Goal: Communication & Community: Share content

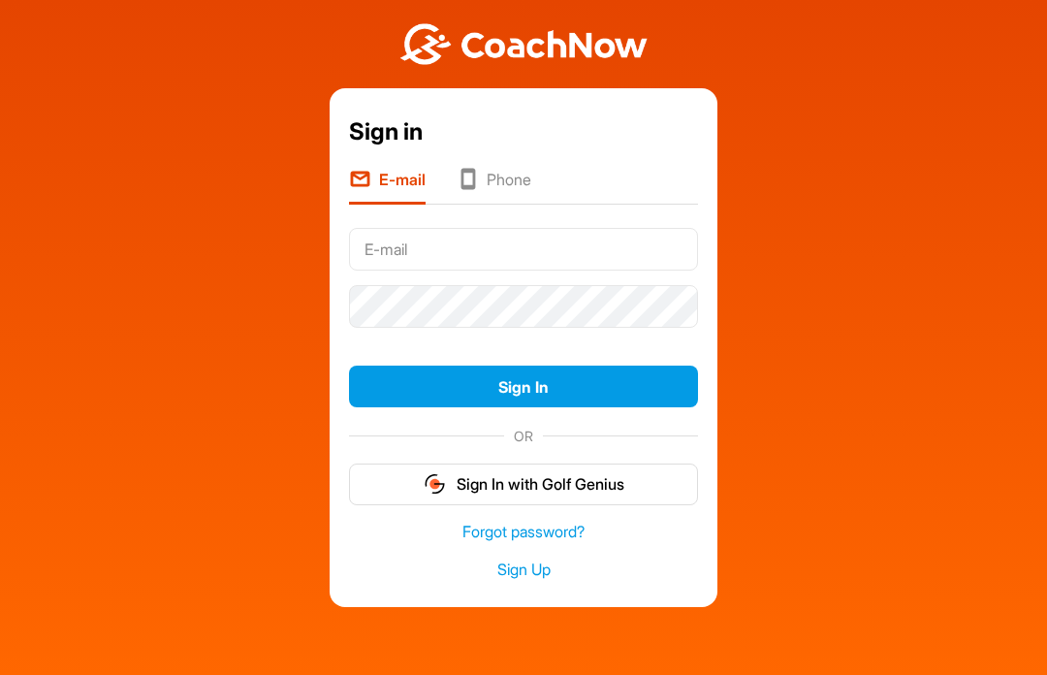
click at [647, 256] on input "text" at bounding box center [523, 249] width 349 height 43
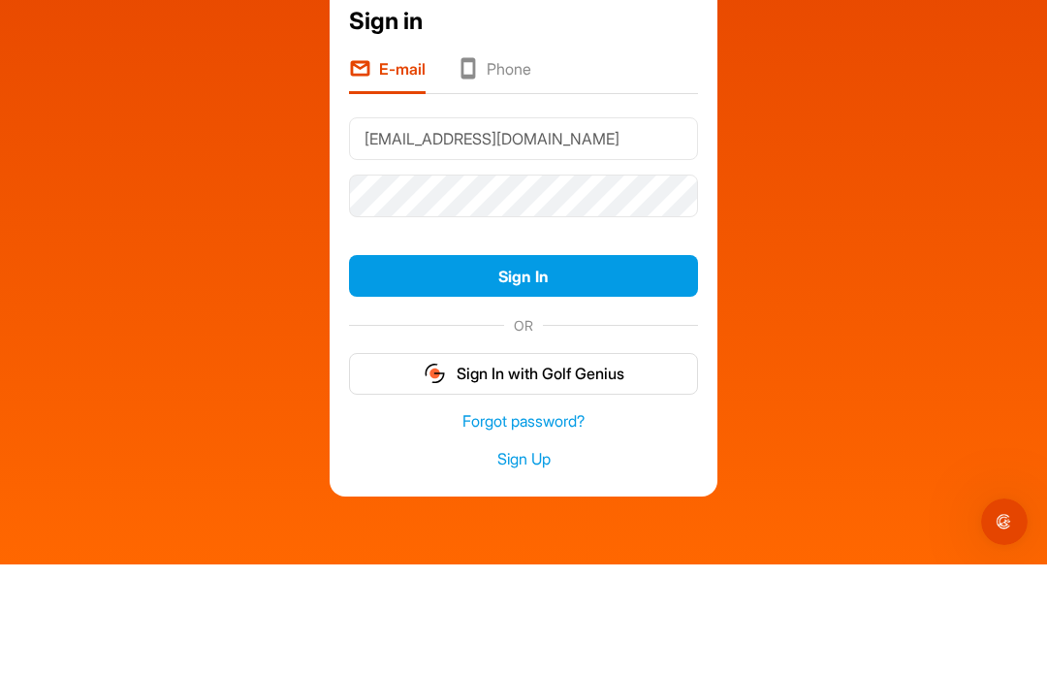
type input "[EMAIL_ADDRESS][DOMAIN_NAME]"
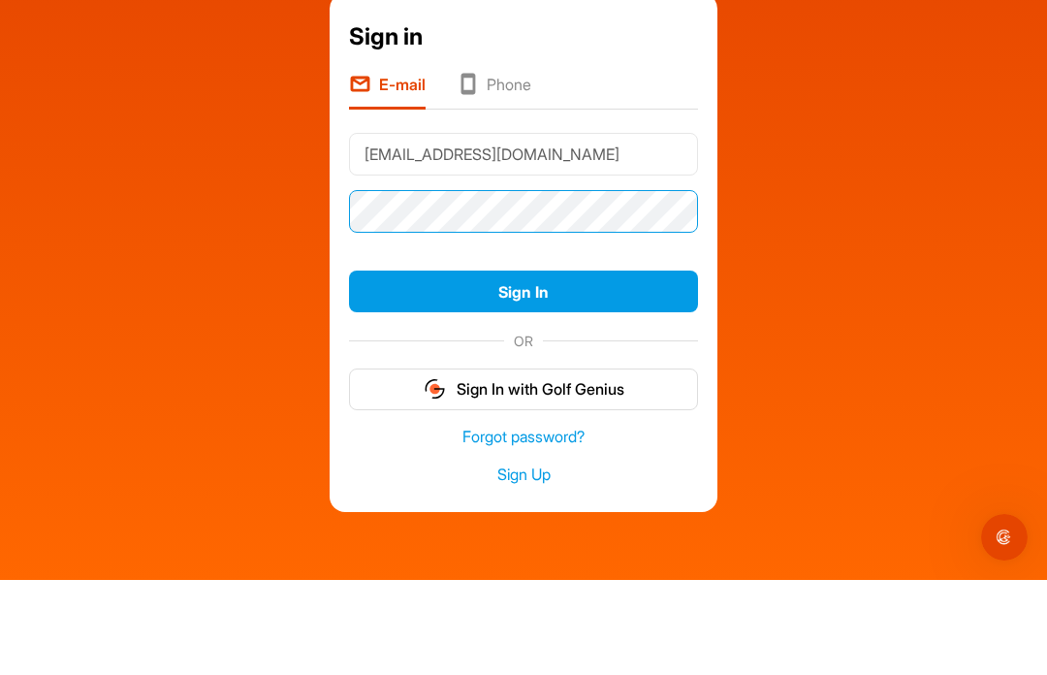
click at [524, 366] on button "Sign In" at bounding box center [523, 387] width 349 height 42
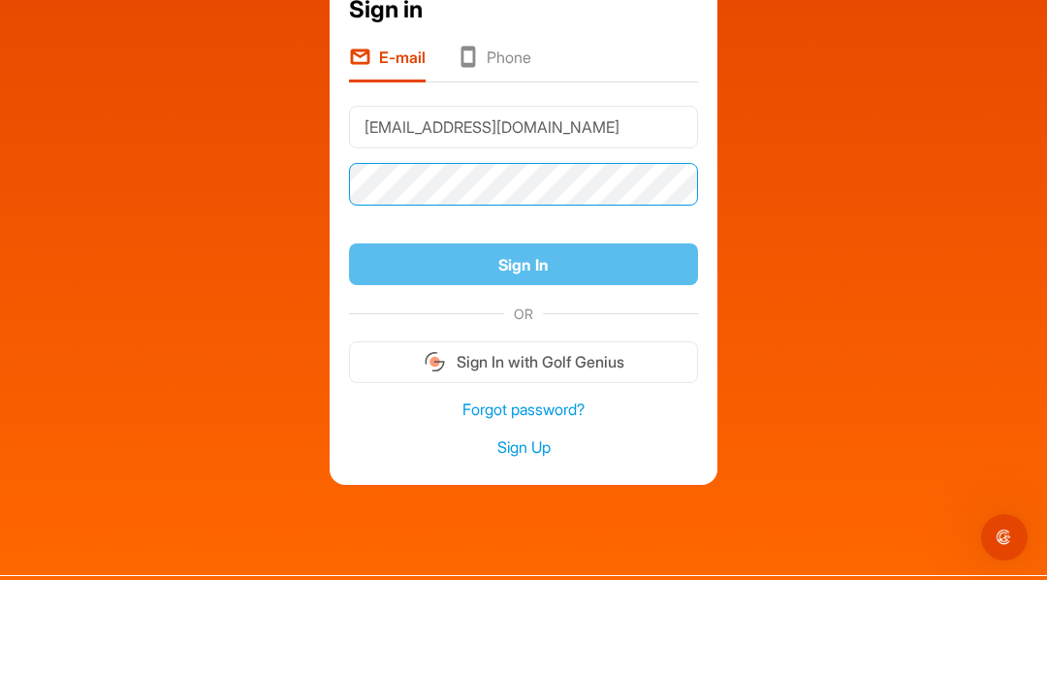
scroll to position [35, 0]
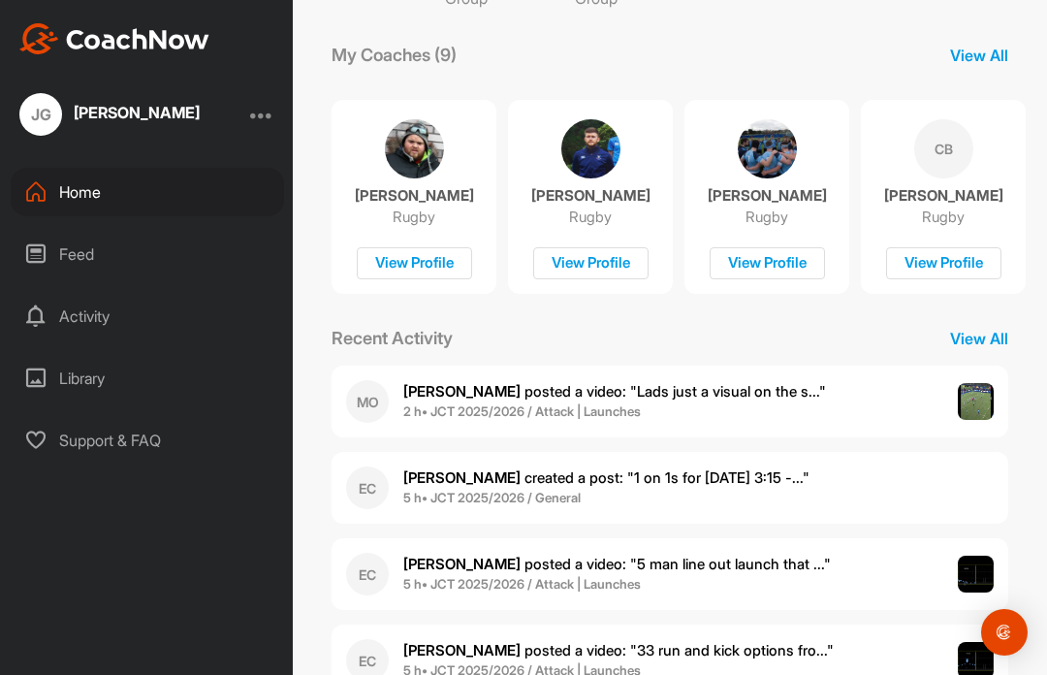
scroll to position [258, 0]
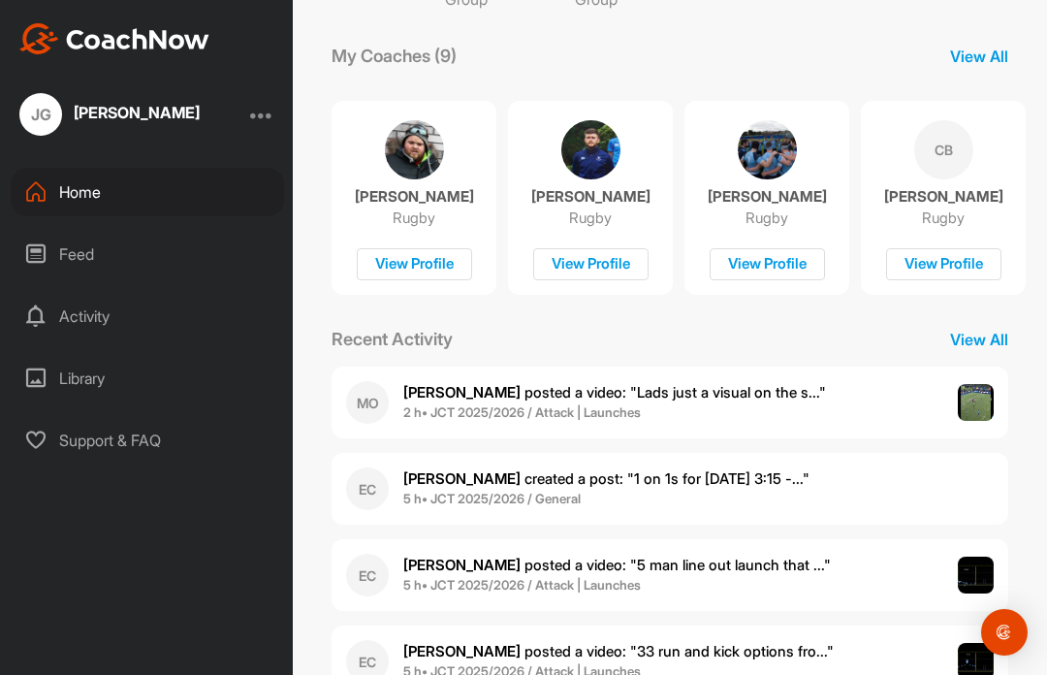
click at [775, 391] on span "[PERSON_NAME] posted a video : " Lads just a visual on the s... "" at bounding box center [614, 392] width 423 height 18
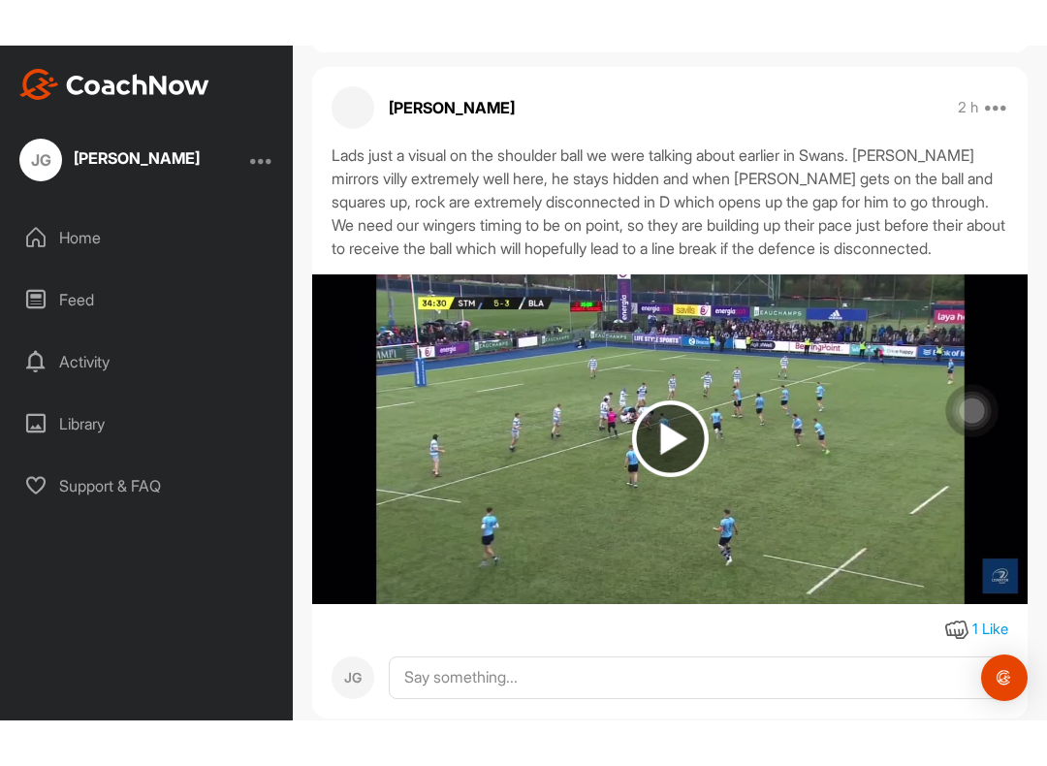
scroll to position [147, 0]
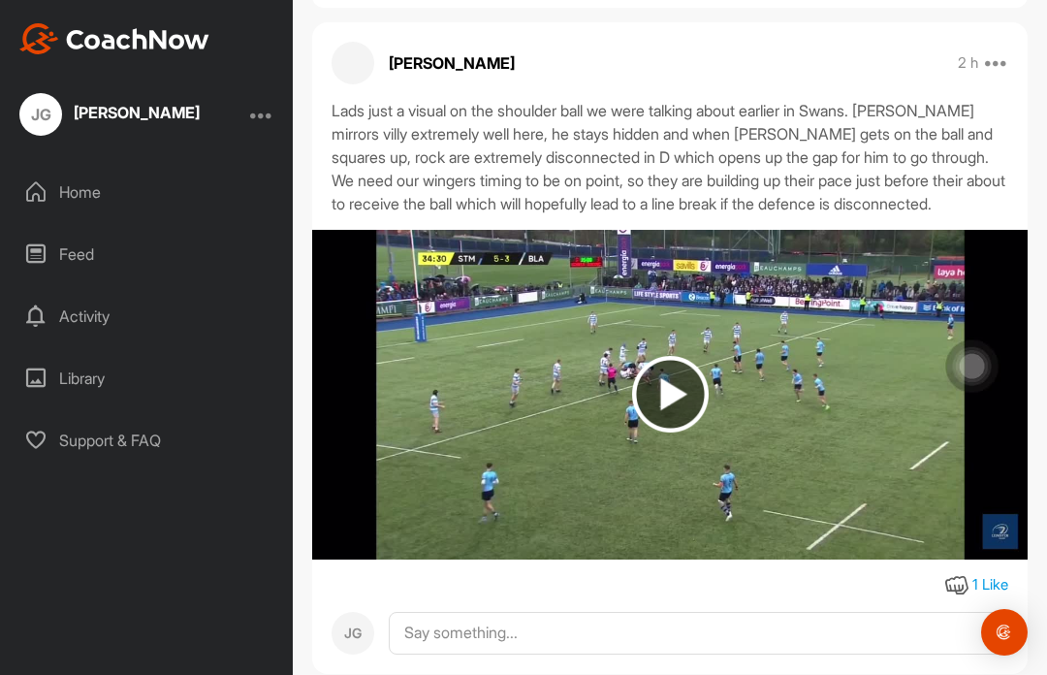
click at [652, 377] on img at bounding box center [670, 395] width 716 height 330
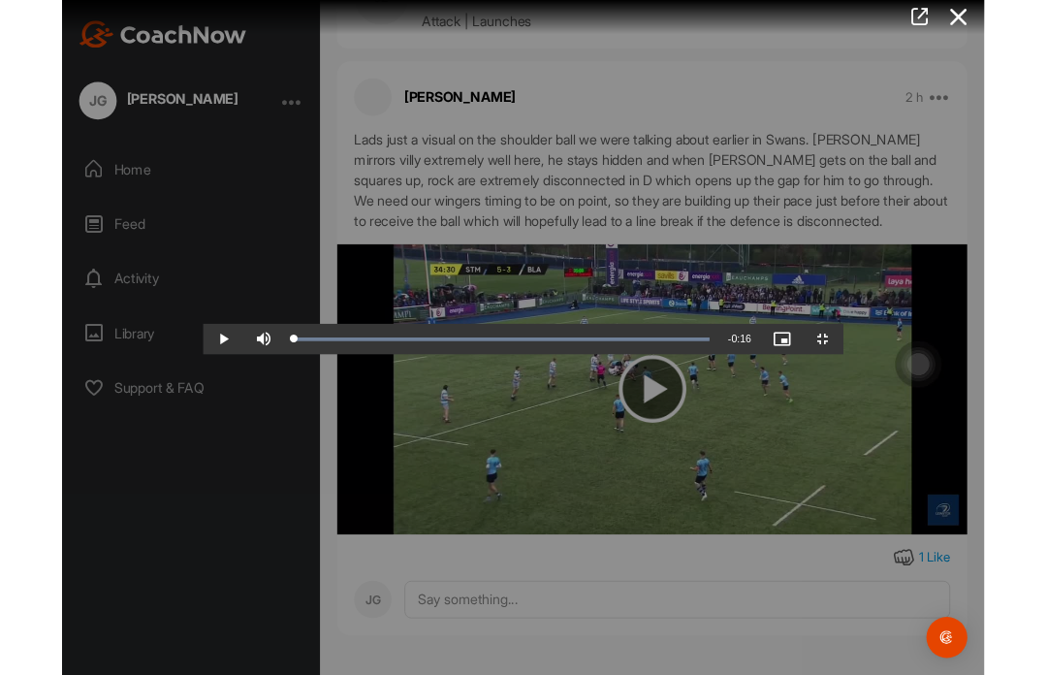
scroll to position [104, 0]
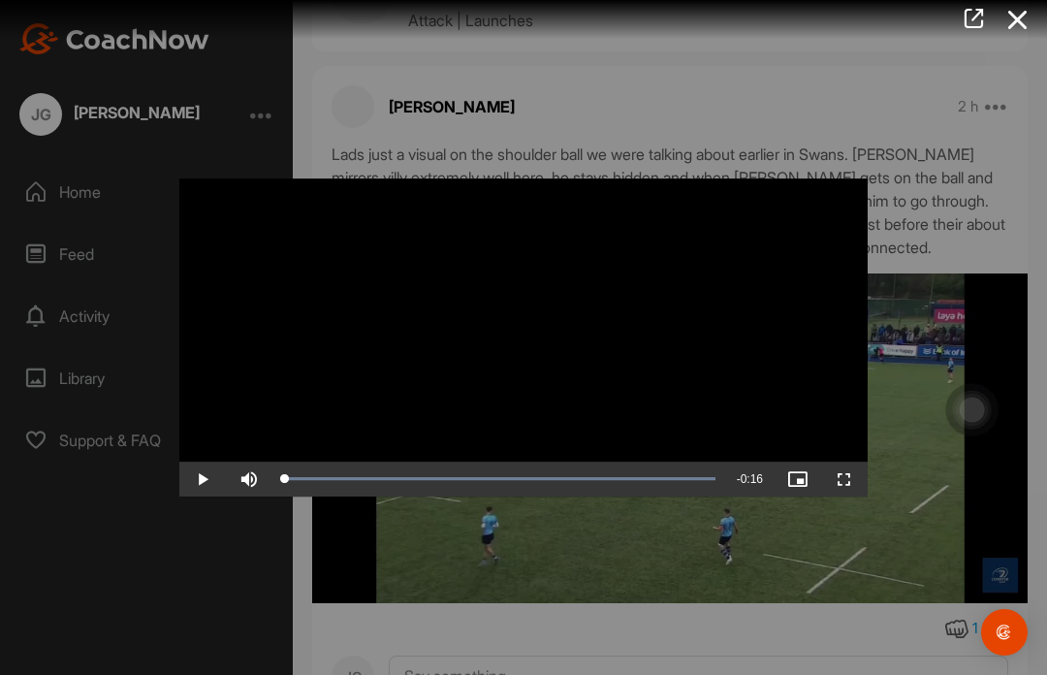
click at [435, 588] on div at bounding box center [523, 337] width 1047 height 675
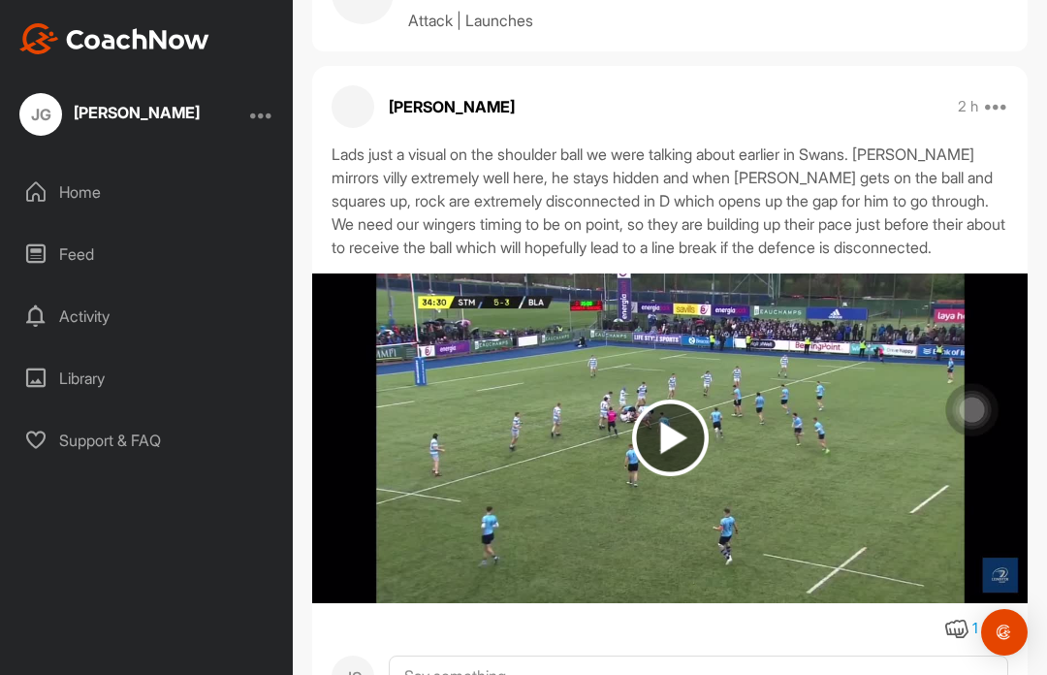
click at [662, 436] on img at bounding box center [670, 438] width 77 height 77
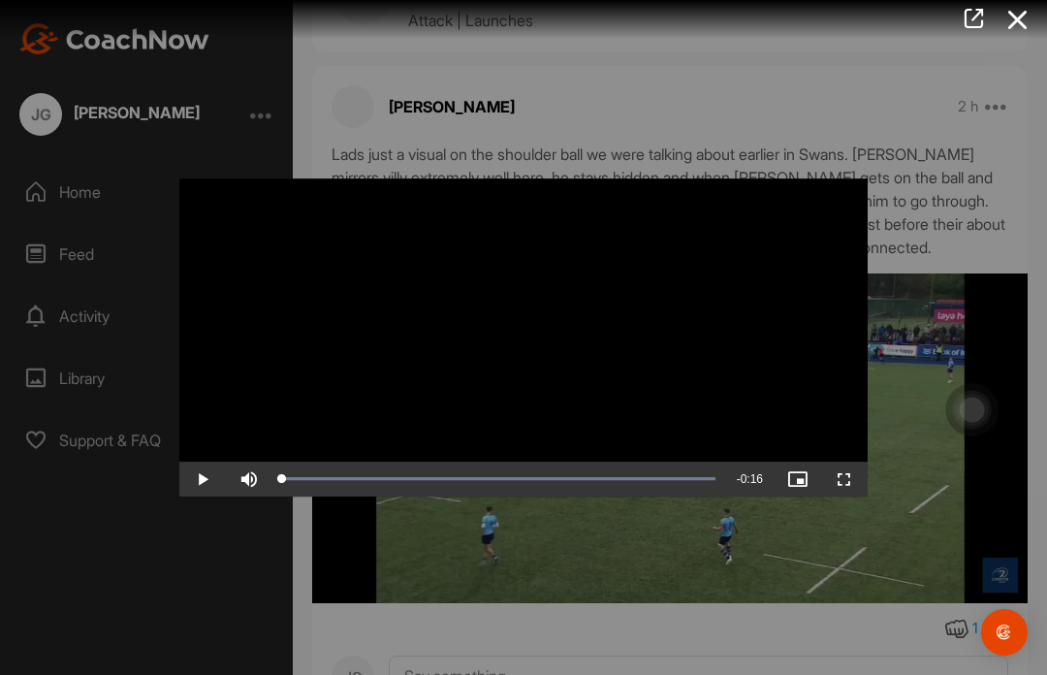
click at [727, 81] on div at bounding box center [523, 337] width 1047 height 675
